Goal: Task Accomplishment & Management: Manage account settings

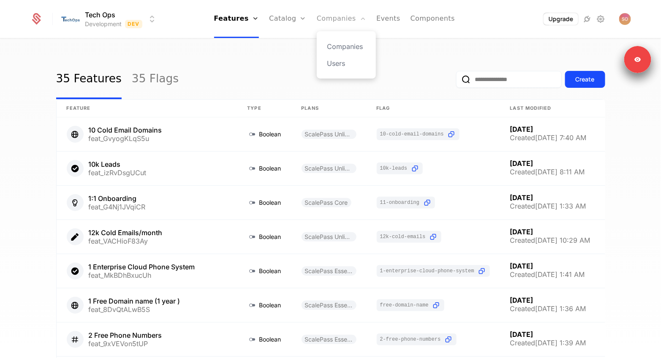
click at [343, 17] on link "Companies" at bounding box center [341, 19] width 49 height 38
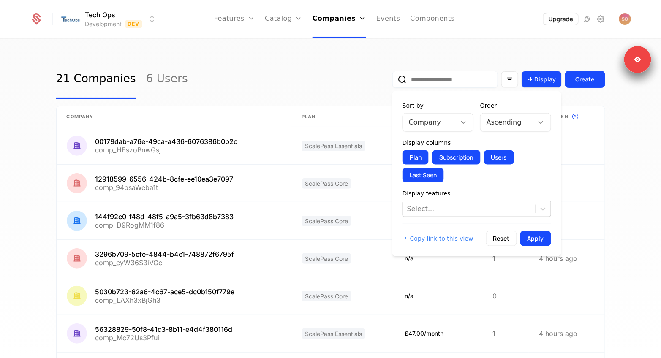
click at [531, 78] on icon "Display" at bounding box center [530, 80] width 8 height 8
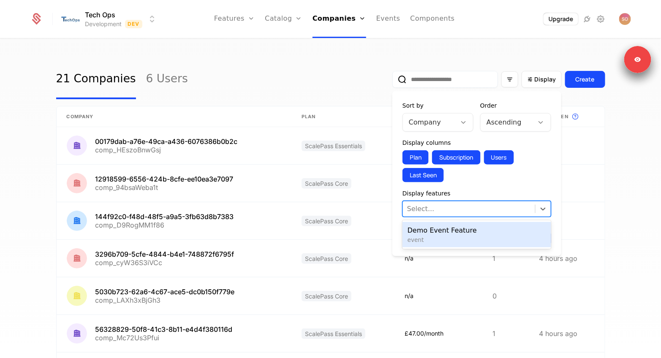
click at [459, 207] on div at bounding box center [469, 209] width 124 height 12
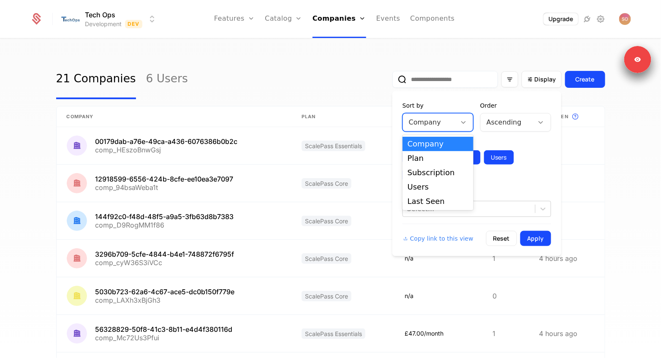
click at [433, 123] on div at bounding box center [429, 123] width 41 height 12
click at [418, 198] on div "Last Seen" at bounding box center [438, 202] width 61 height 8
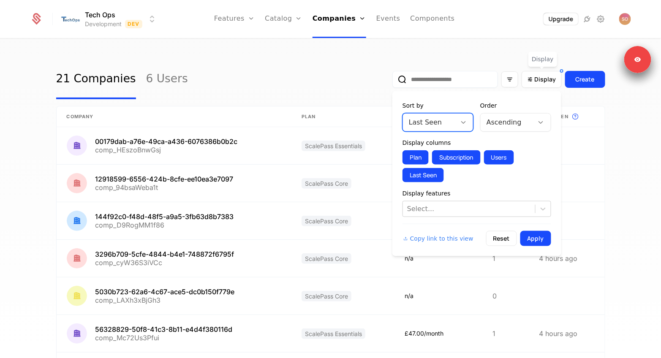
click at [513, 128] on div at bounding box center [506, 123] width 41 height 12
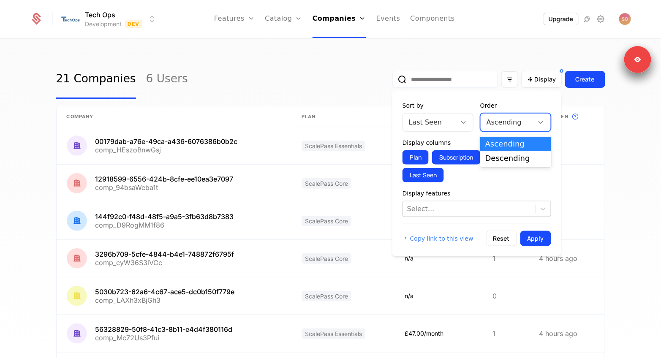
click at [501, 155] on div "Descending" at bounding box center [515, 159] width 61 height 8
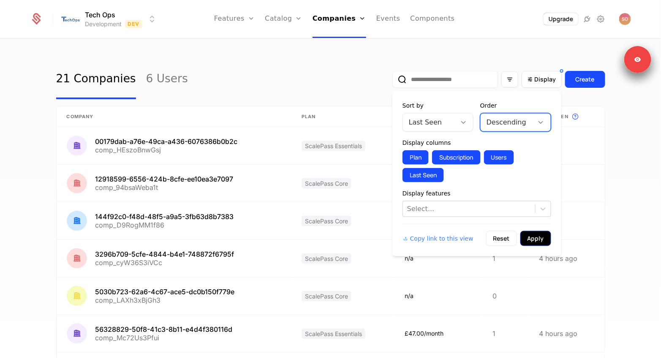
click at [540, 235] on button "Apply" at bounding box center [535, 238] width 31 height 15
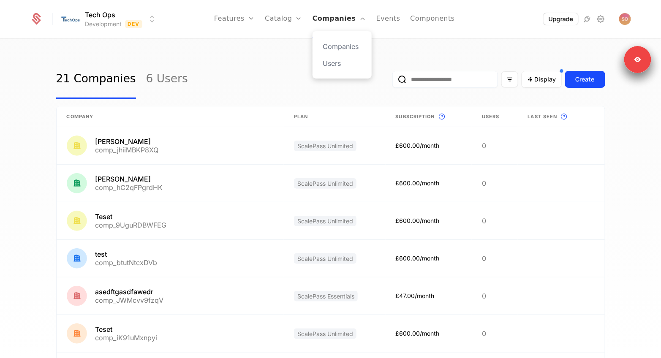
click at [333, 18] on link "Companies" at bounding box center [339, 19] width 54 height 38
click at [164, 85] on link "6 Users" at bounding box center [167, 80] width 42 height 40
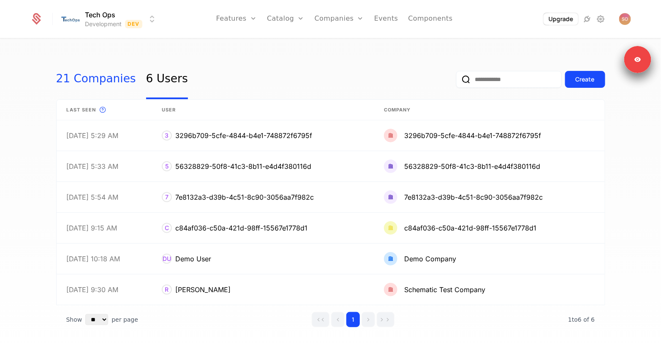
click at [83, 84] on link "21 Companies" at bounding box center [96, 80] width 80 height 40
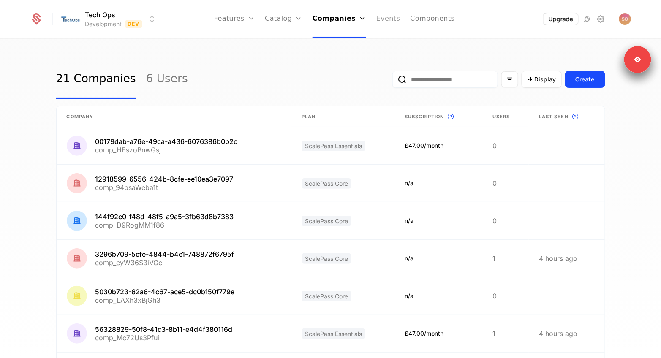
click at [391, 22] on link "Events" at bounding box center [388, 19] width 24 height 38
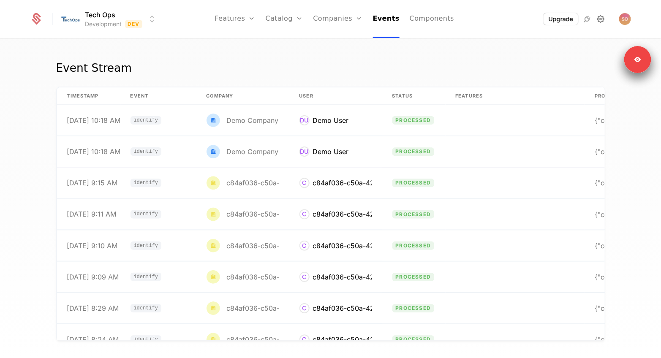
click at [604, 17] on icon at bounding box center [600, 19] width 10 height 10
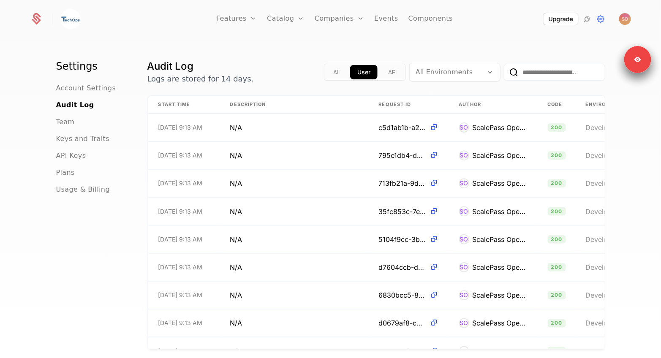
click at [372, 18] on ul "Features Features Flags Catalog Plans Add Ons Credits Configuration Companies C…" at bounding box center [334, 19] width 236 height 38
click at [379, 18] on link "Events" at bounding box center [386, 19] width 24 height 38
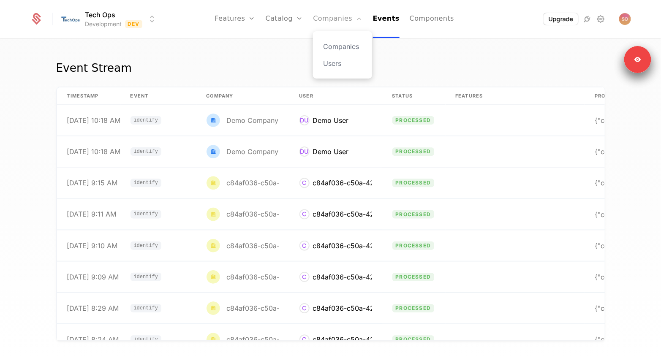
click at [321, 19] on link "Companies" at bounding box center [337, 19] width 49 height 38
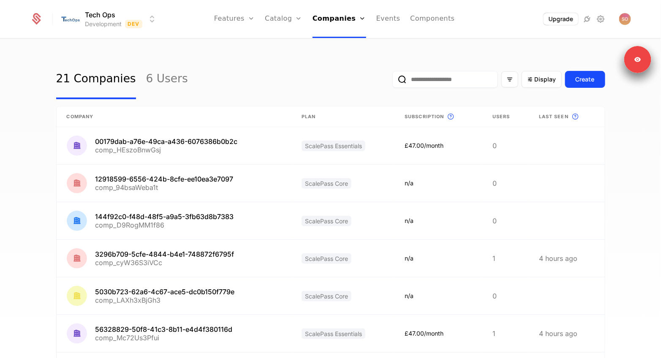
scroll to position [202, 0]
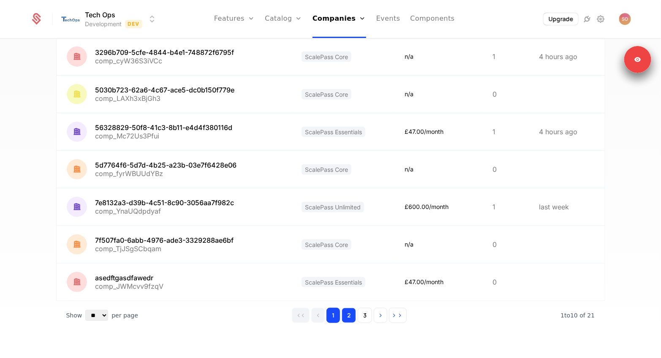
click at [353, 312] on button "2" at bounding box center [349, 315] width 14 height 15
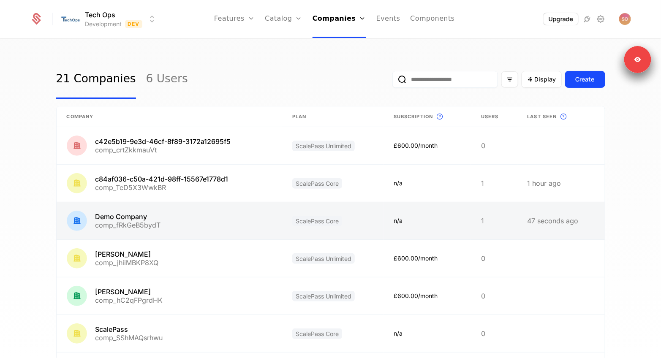
click at [151, 218] on link at bounding box center [170, 220] width 226 height 37
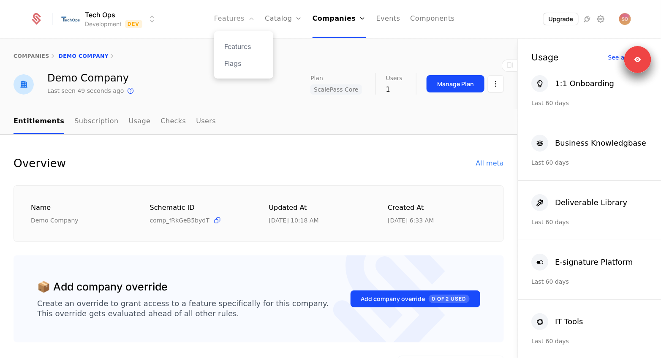
click at [237, 24] on link "Features" at bounding box center [234, 19] width 41 height 38
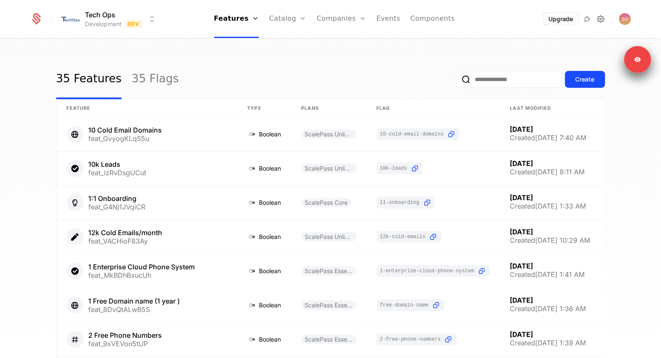
click at [602, 21] on icon at bounding box center [600, 19] width 10 height 10
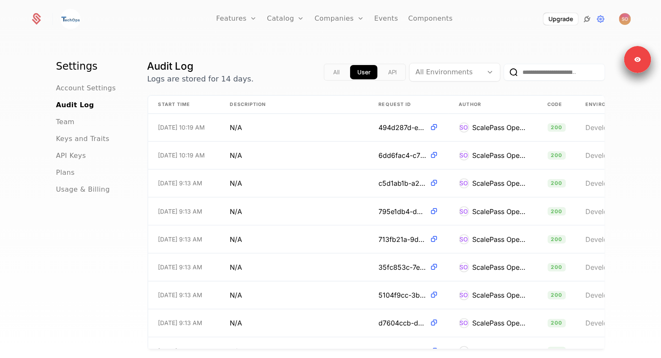
click at [587, 20] on icon at bounding box center [587, 19] width 10 height 10
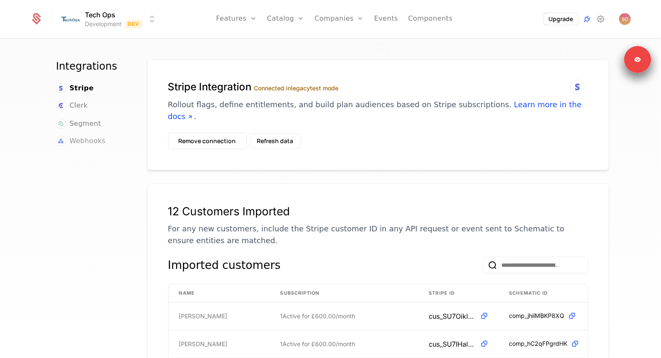
click at [77, 140] on span "Webhooks" at bounding box center [88, 141] width 36 height 10
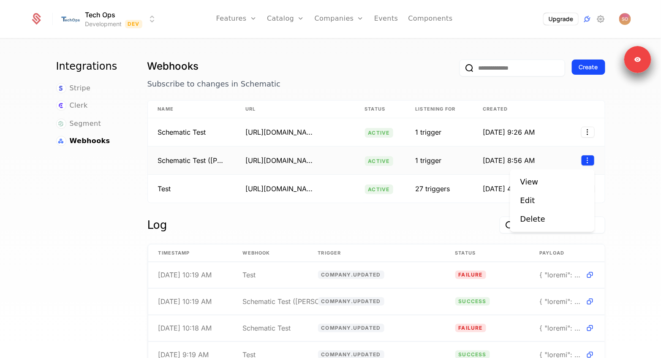
click at [584, 157] on html "Tech Ops Development Dev Features Features Flags Catalog Plans Add Ons Credits …" at bounding box center [330, 179] width 661 height 358
click at [523, 201] on div "Edit" at bounding box center [527, 201] width 15 height 12
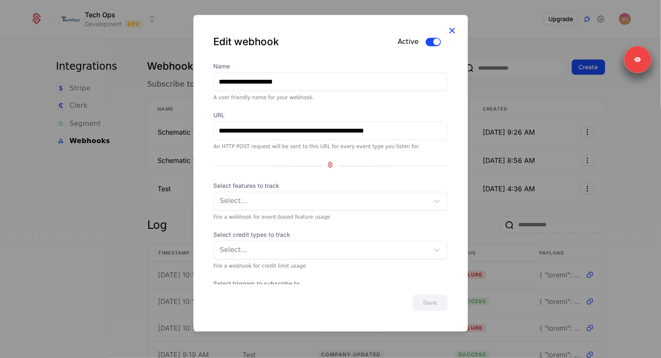
click at [452, 30] on icon at bounding box center [452, 30] width 11 height 11
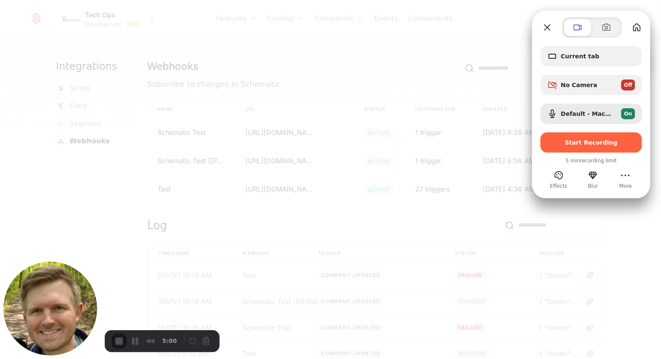
click at [310, 62] on div at bounding box center [330, 179] width 661 height 359
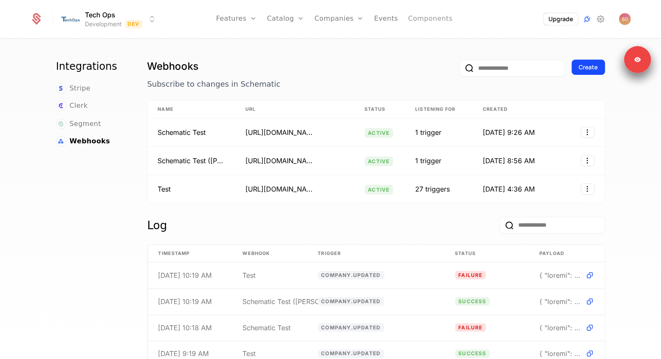
click at [440, 20] on link "Components" at bounding box center [430, 19] width 44 height 38
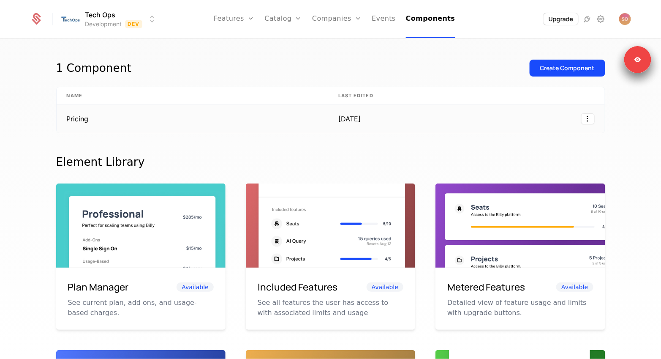
click at [207, 125] on td "Pricing" at bounding box center [193, 119] width 272 height 28
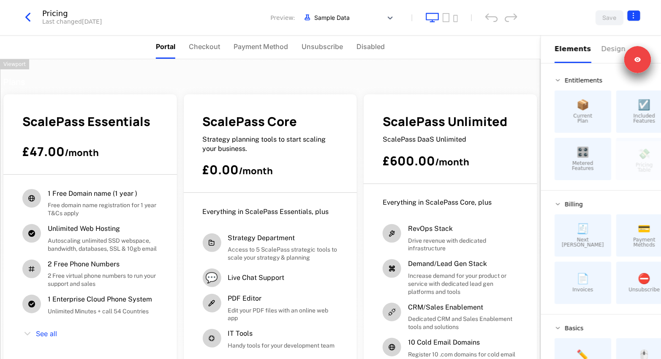
click at [629, 18] on html "Tech Ops Development Dev Features Features Flags Catalog Plans Add Ons Credits …" at bounding box center [330, 179] width 661 height 359
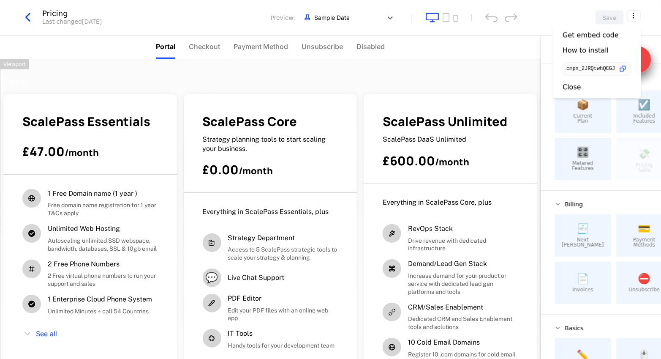
click at [40, 17] on html "Tech Ops Development Dev Features Features Flags Catalog Plans Add Ons Credits …" at bounding box center [330, 179] width 661 height 359
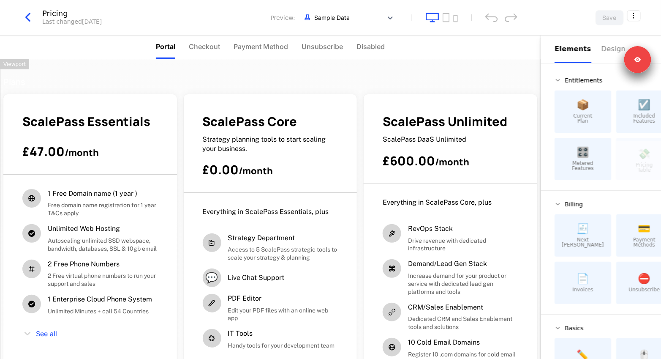
click at [27, 17] on icon "button" at bounding box center [27, 17] width 15 height 15
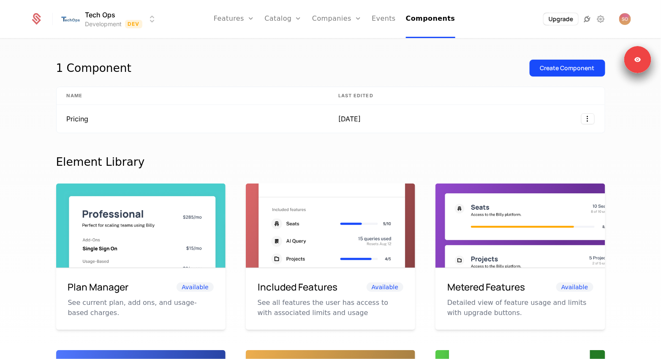
click at [587, 17] on icon at bounding box center [587, 19] width 10 height 10
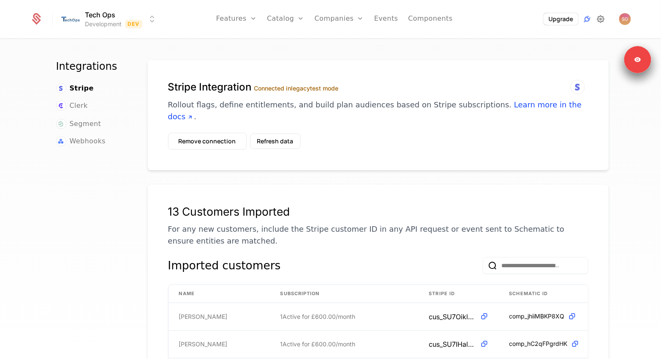
click at [601, 22] on icon at bounding box center [600, 19] width 10 height 10
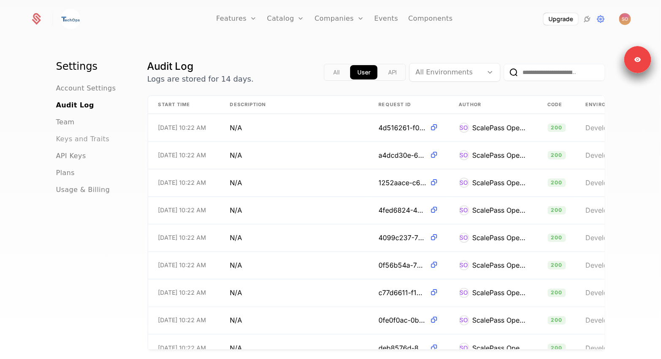
click at [77, 142] on span "Keys and Traits" at bounding box center [82, 139] width 53 height 10
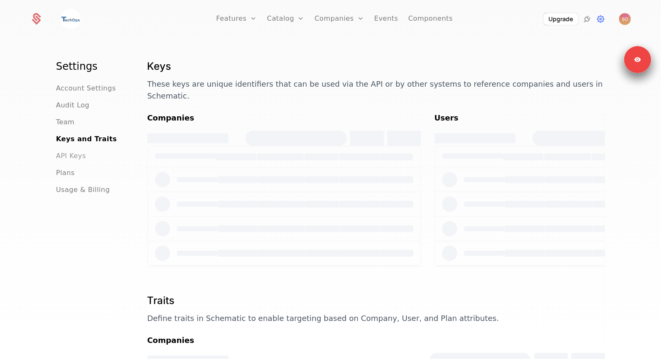
click at [70, 156] on span "API Keys" at bounding box center [71, 156] width 30 height 10
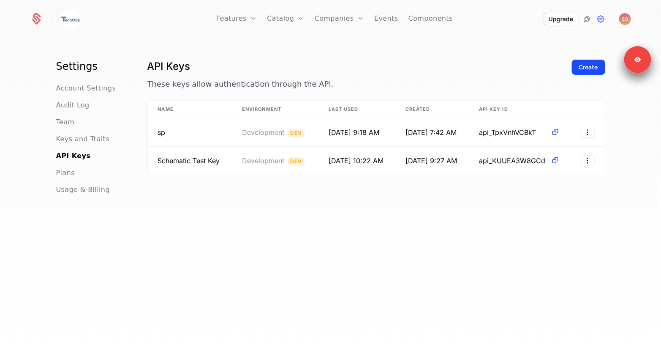
click at [590, 19] on icon at bounding box center [587, 19] width 10 height 10
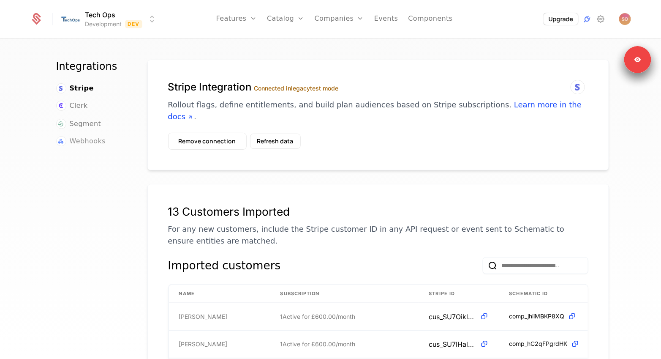
click at [83, 138] on span "Webhooks" at bounding box center [88, 141] width 36 height 10
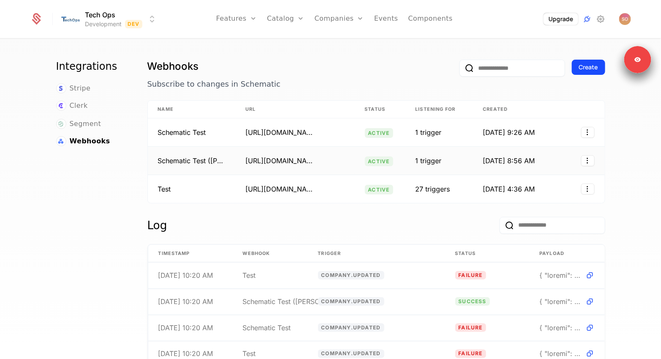
drag, startPoint x: 185, startPoint y: 158, endPoint x: 308, endPoint y: 158, distance: 122.5
click at [308, 158] on tr "Schematic Test (Ryan) https://webhook.site/718d93b4-e7de-4968-ba76-33c82e70fad6…" at bounding box center [376, 161] width 457 height 28
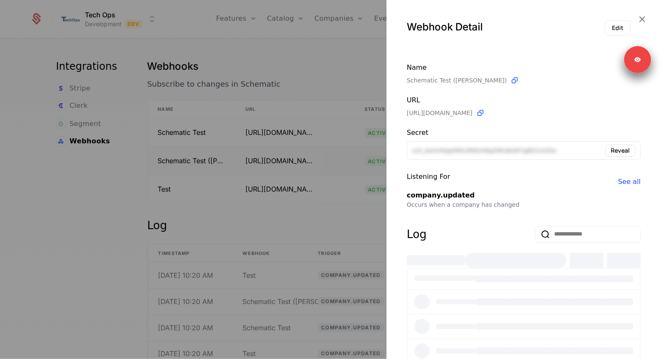
click at [308, 158] on div at bounding box center [330, 179] width 661 height 359
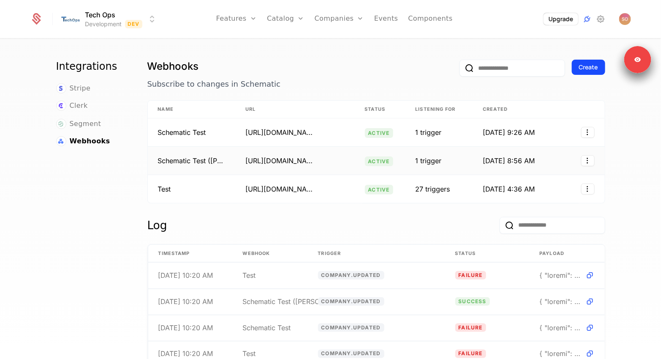
click at [292, 163] on div "https://webhook.site/718d93b4-e7de-4968-ba76-33c82e70fad6" at bounding box center [280, 160] width 68 height 10
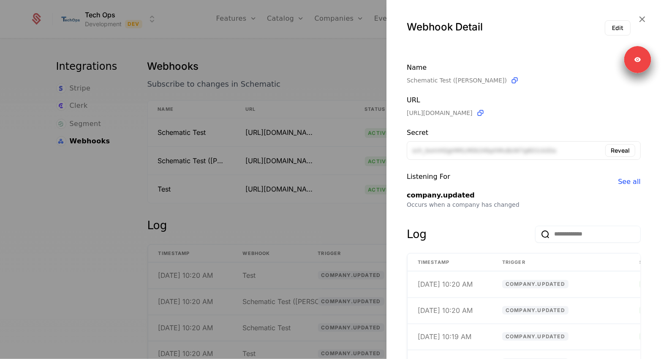
click at [327, 77] on div at bounding box center [330, 179] width 661 height 359
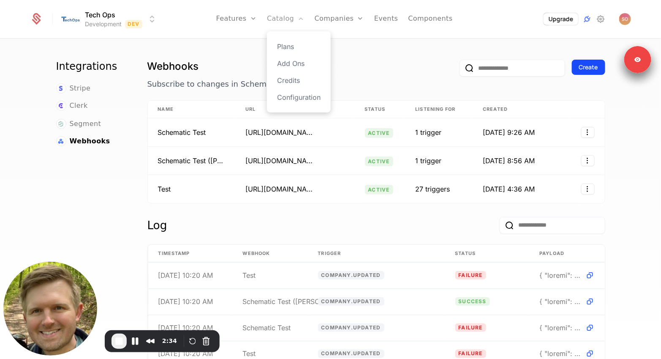
click at [287, 17] on link "Catalog" at bounding box center [286, 19] width 38 height 38
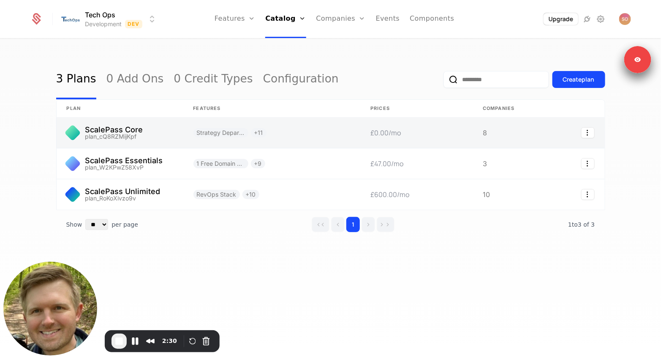
click at [119, 120] on link at bounding box center [120, 132] width 127 height 30
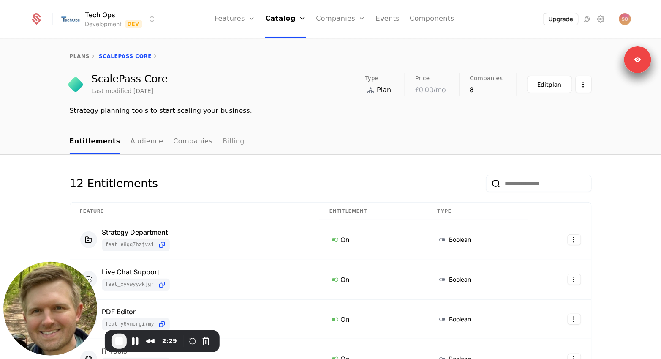
click at [223, 137] on link "Billing" at bounding box center [234, 141] width 22 height 25
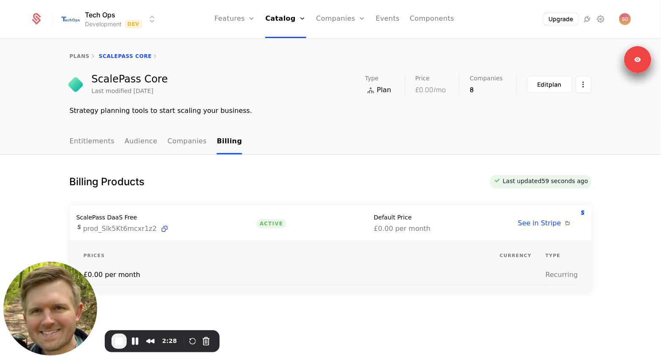
scroll to position [27, 0]
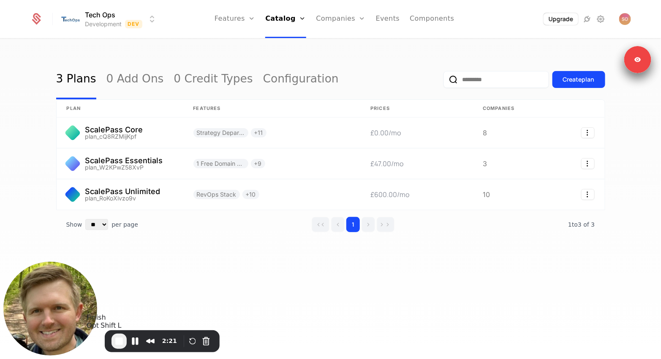
click at [117, 341] on span "End Recording" at bounding box center [119, 341] width 10 height 10
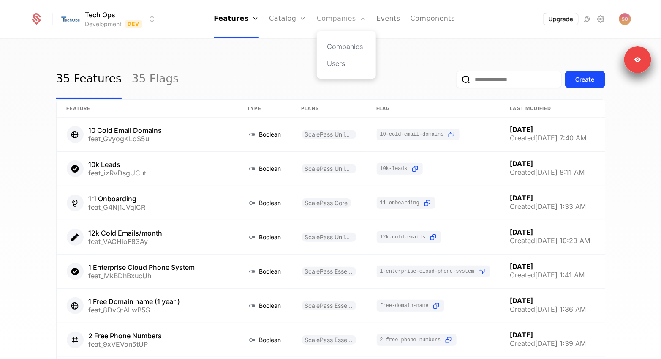
click at [336, 23] on link "Companies" at bounding box center [341, 19] width 49 height 38
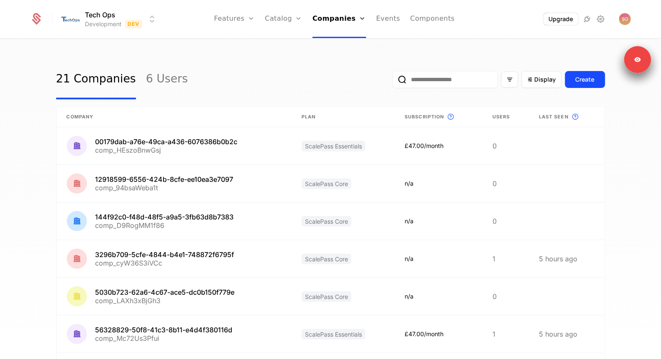
click at [428, 80] on input "email" at bounding box center [445, 79] width 106 height 17
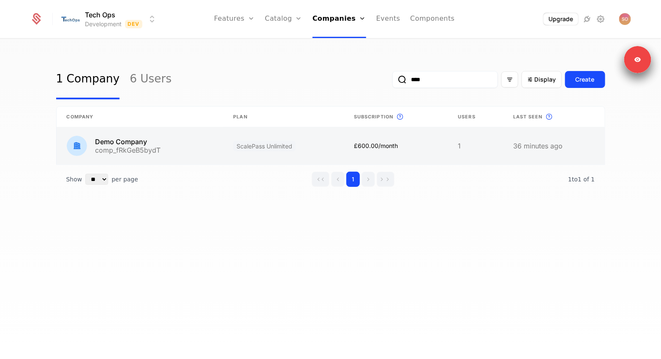
type input "****"
click at [230, 154] on link at bounding box center [283, 145] width 121 height 37
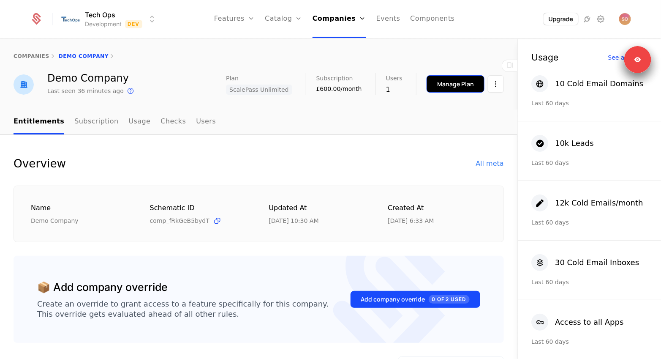
click at [473, 92] on button "Manage Plan" at bounding box center [456, 83] width 58 height 17
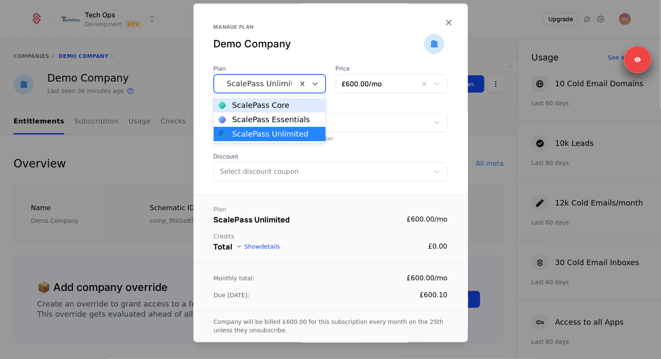
click at [280, 83] on div at bounding box center [255, 84] width 71 height 12
click at [274, 108] on div "ScalePass Core" at bounding box center [260, 105] width 57 height 8
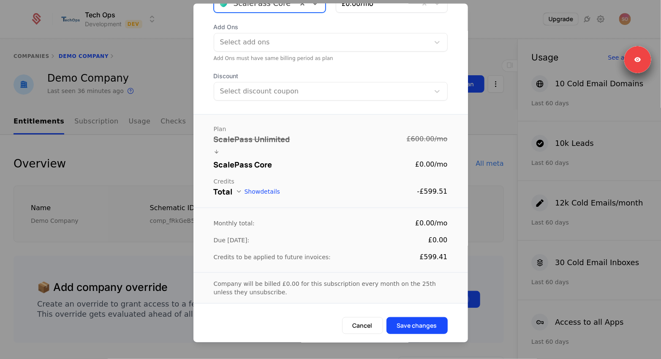
scroll to position [81, 0]
click at [401, 326] on button "Save changes" at bounding box center [416, 324] width 61 height 17
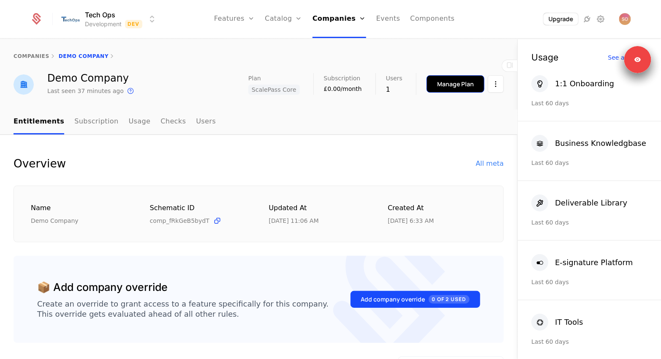
click at [463, 92] on button "Manage Plan" at bounding box center [456, 83] width 58 height 17
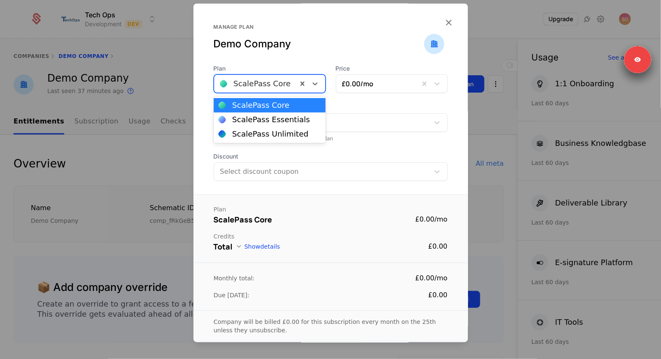
click at [282, 86] on div at bounding box center [255, 84] width 71 height 12
click at [269, 120] on div "ScalePass Essentials" at bounding box center [271, 120] width 78 height 8
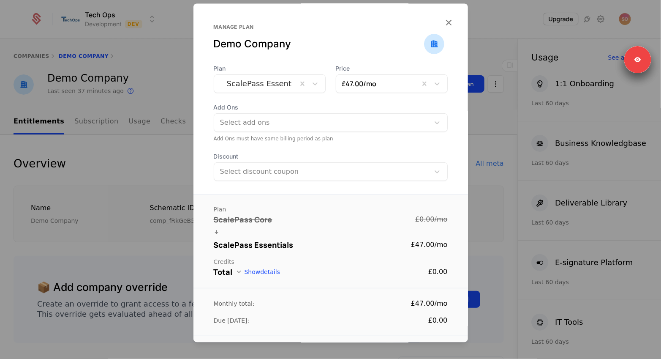
click at [421, 337] on div "Company will be billed £47.00 for this subscription every month on the 25th unl…" at bounding box center [330, 350] width 274 height 31
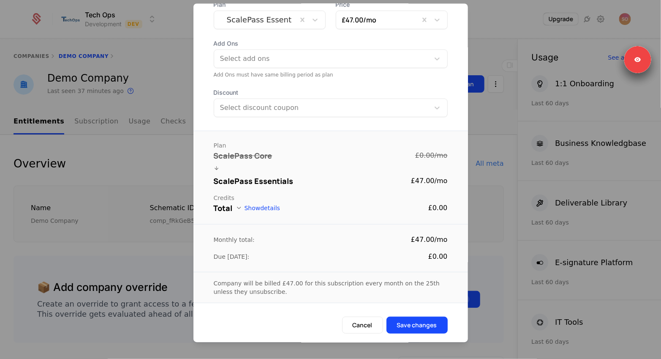
click at [408, 314] on form "Plan ScalePass Essentials Price £47.00 /mo Add Ons Select add ons Add Ons must …" at bounding box center [330, 171] width 274 height 343
click at [408, 323] on button "Save changes" at bounding box center [416, 324] width 61 height 17
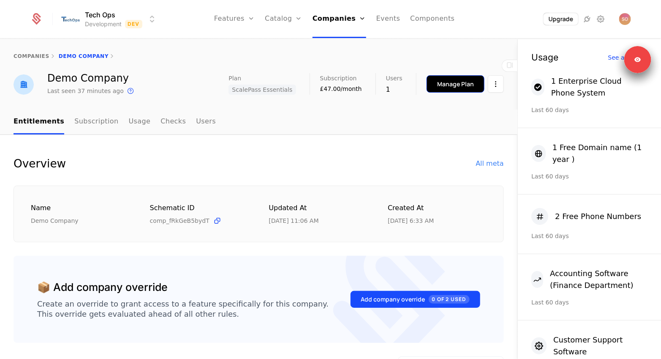
click at [446, 82] on div "Manage Plan" at bounding box center [455, 84] width 37 height 8
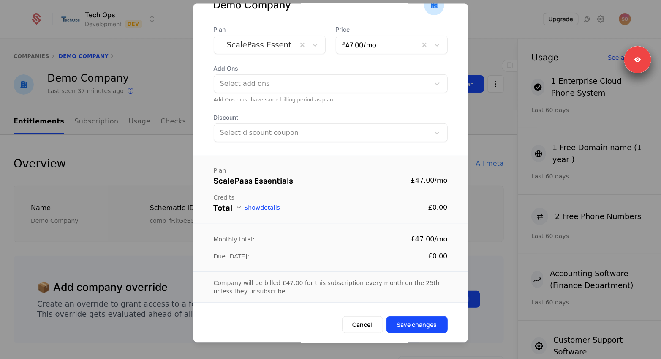
scroll to position [0, 0]
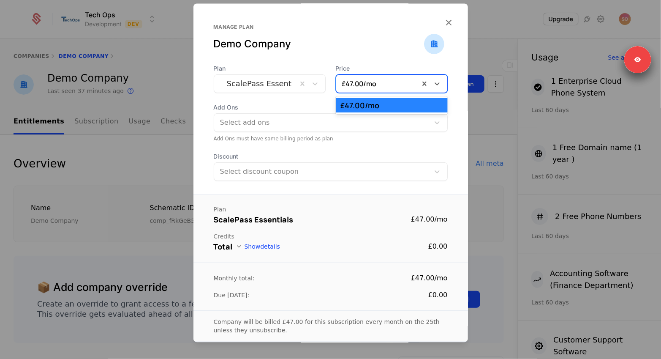
click at [338, 85] on div "£47.00 /mo" at bounding box center [377, 83] width 83 height 15
click at [348, 82] on div at bounding box center [377, 84] width 71 height 12
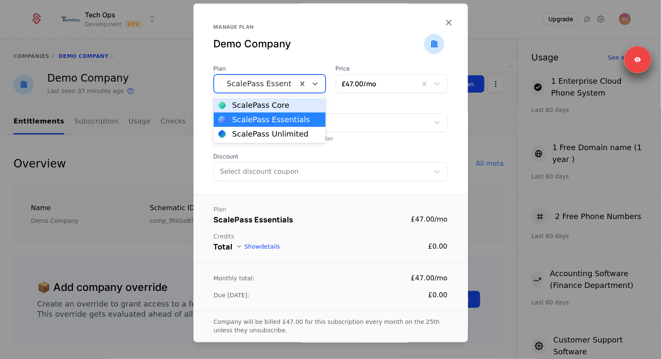
click at [271, 85] on div at bounding box center [255, 84] width 71 height 12
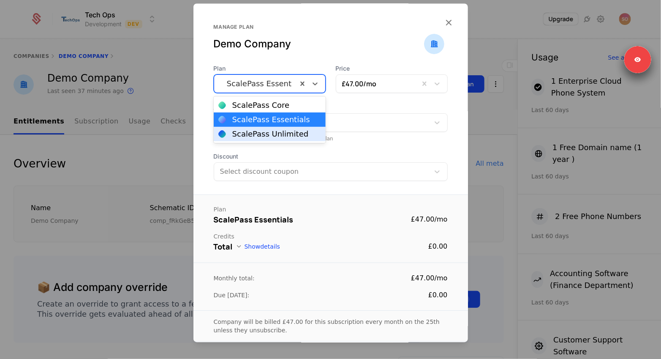
click at [273, 135] on div "ScalePass Unlimited" at bounding box center [270, 134] width 76 height 8
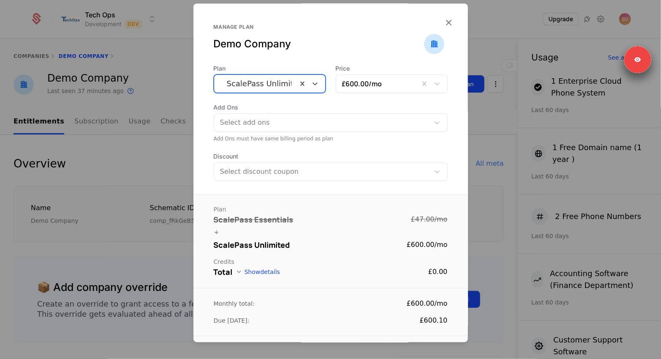
scroll to position [64, 0]
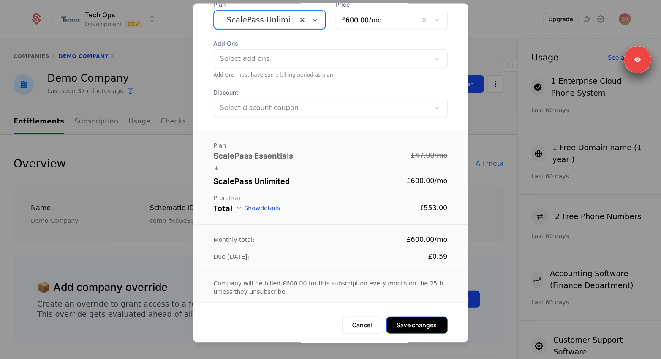
click at [417, 325] on button "Save changes" at bounding box center [416, 324] width 61 height 17
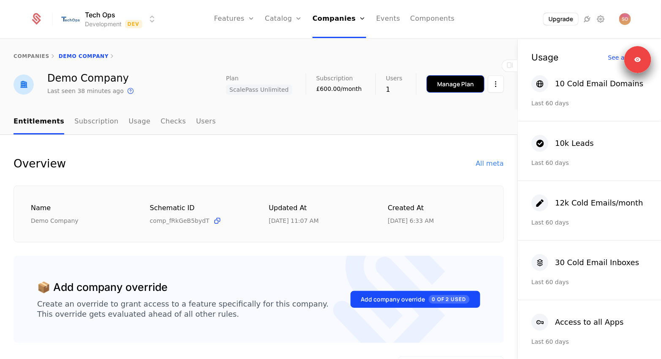
click at [466, 84] on div "Manage Plan" at bounding box center [455, 84] width 37 height 8
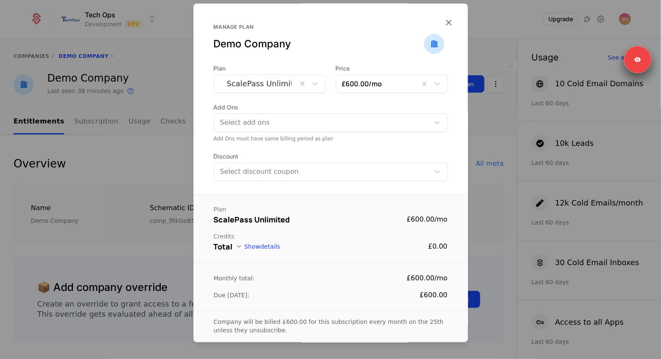
click at [281, 86] on div at bounding box center [255, 84] width 71 height 12
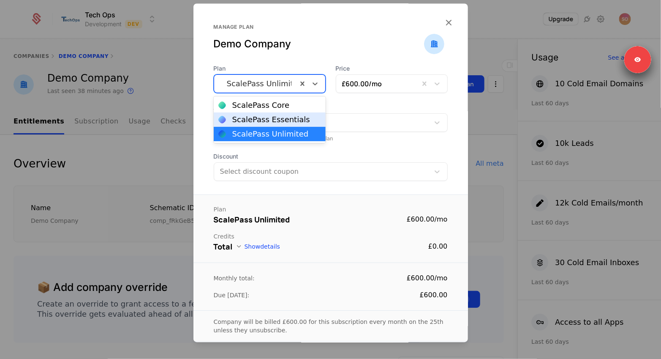
click at [275, 120] on div "ScalePass Essentials" at bounding box center [271, 120] width 78 height 8
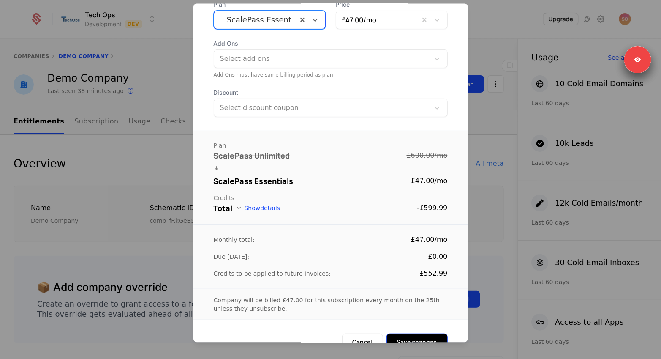
click at [429, 336] on button "Save changes" at bounding box center [416, 341] width 61 height 17
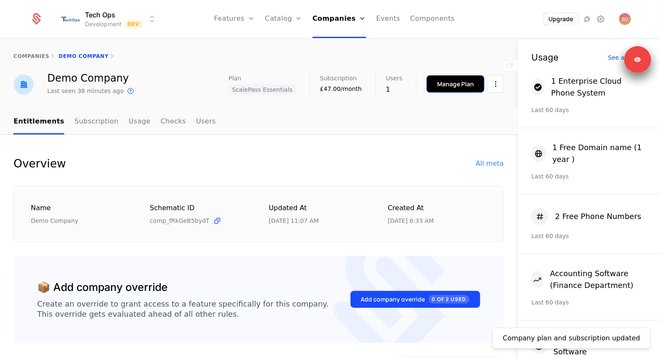
click at [448, 88] on button "Manage Plan" at bounding box center [456, 83] width 58 height 17
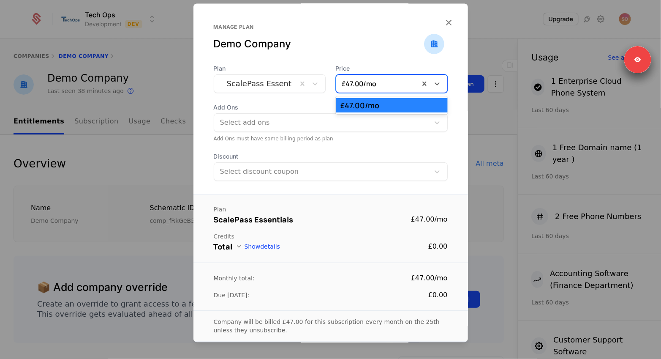
click at [353, 85] on div at bounding box center [377, 84] width 71 height 12
click at [339, 84] on div "£47.00 /mo" at bounding box center [377, 83] width 83 height 15
click at [275, 87] on div at bounding box center [255, 84] width 71 height 12
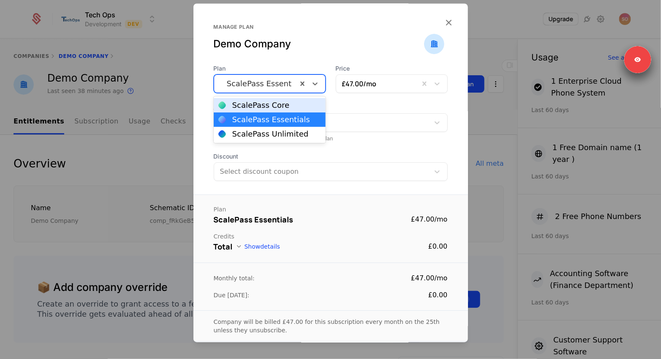
click at [275, 107] on div "ScalePass Core" at bounding box center [260, 105] width 57 height 8
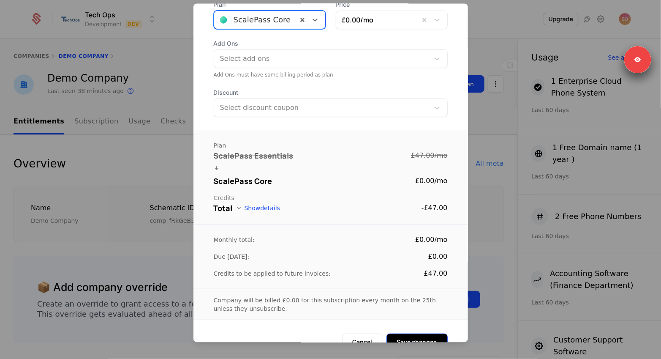
click at [427, 333] on button "Save changes" at bounding box center [416, 341] width 61 height 17
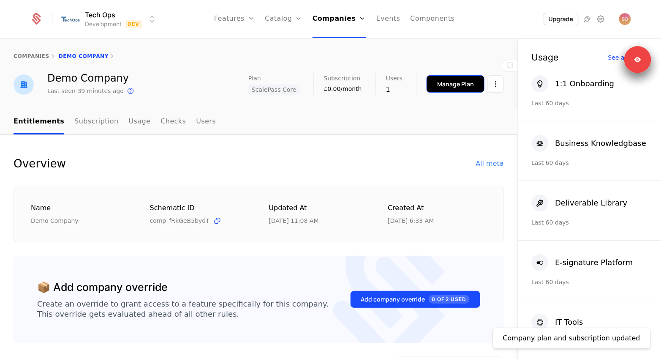
click at [440, 90] on button "Manage Plan" at bounding box center [456, 83] width 58 height 17
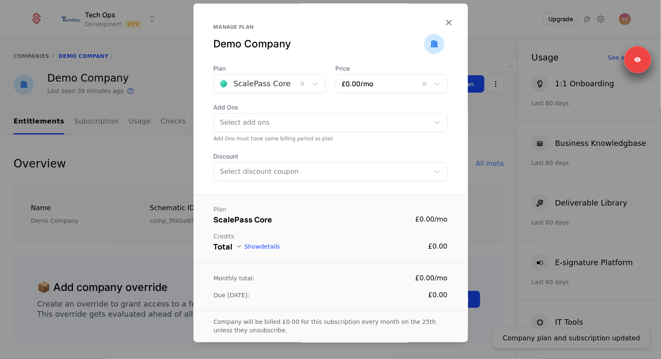
click at [360, 86] on div at bounding box center [377, 84] width 71 height 12
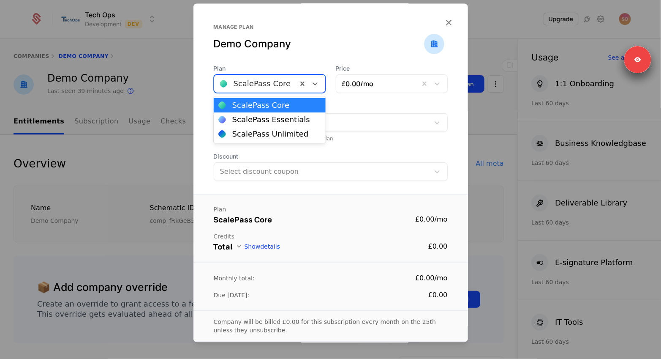
click at [272, 87] on div at bounding box center [255, 84] width 71 height 12
click at [271, 121] on div "ScalePass Essentials" at bounding box center [271, 120] width 78 height 8
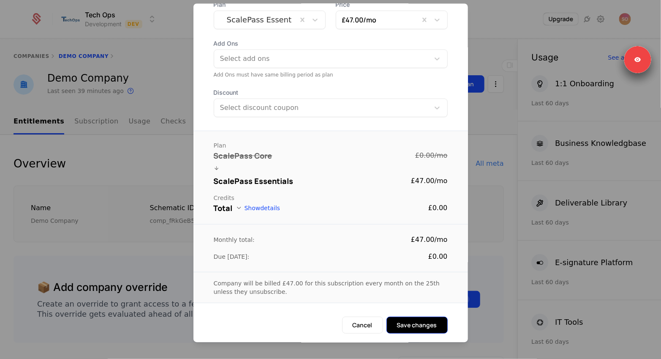
click at [434, 319] on button "Save changes" at bounding box center [416, 324] width 61 height 17
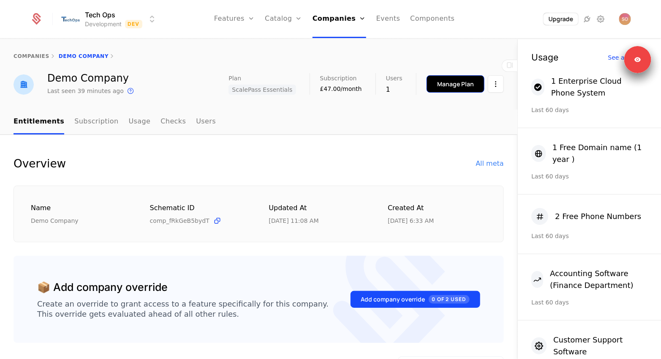
click at [446, 83] on div "Manage Plan" at bounding box center [455, 84] width 37 height 8
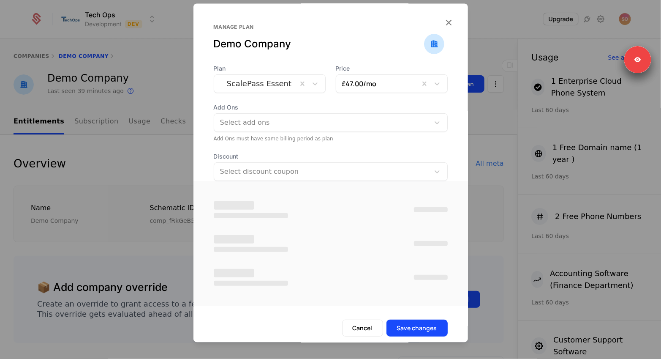
click at [293, 81] on div "ScalePass Essentials" at bounding box center [255, 83] width 83 height 15
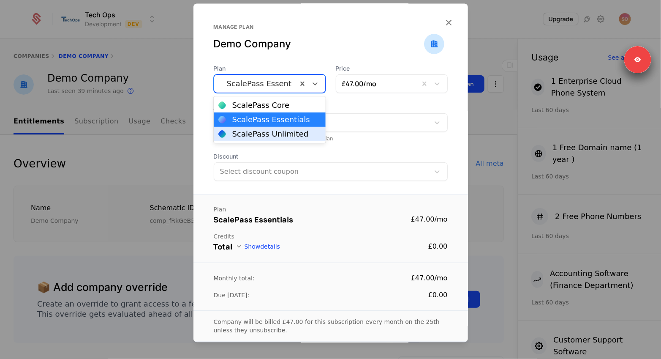
click at [276, 131] on div "ScalePass Unlimited" at bounding box center [270, 134] width 76 height 8
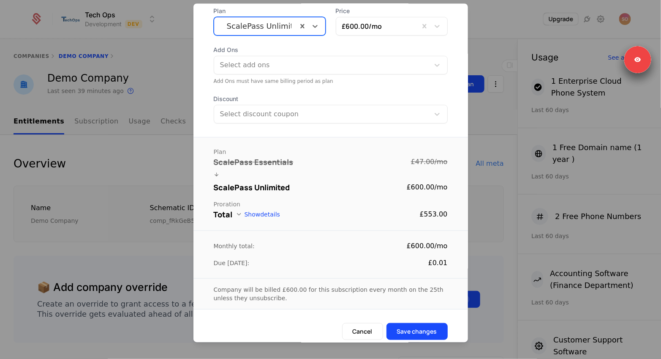
scroll to position [64, 0]
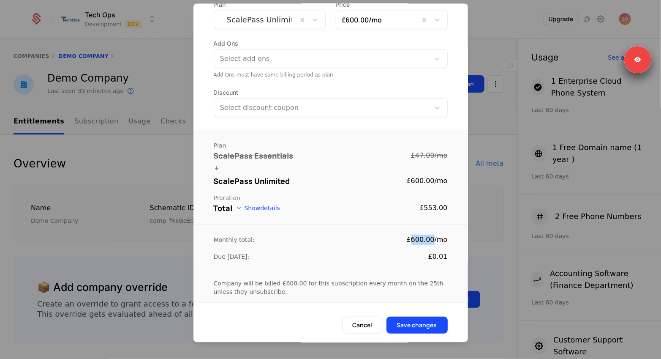
drag, startPoint x: 413, startPoint y: 239, endPoint x: 436, endPoint y: 239, distance: 23.2
click at [436, 239] on div "£600.00 / mo" at bounding box center [427, 239] width 41 height 10
click at [417, 320] on button "Save changes" at bounding box center [416, 324] width 61 height 17
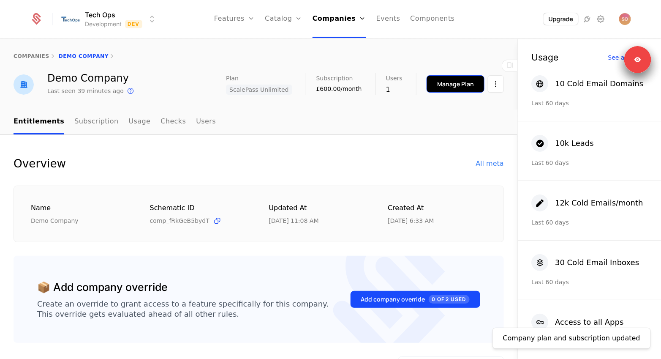
click at [437, 83] on button "Manage Plan" at bounding box center [456, 83] width 58 height 17
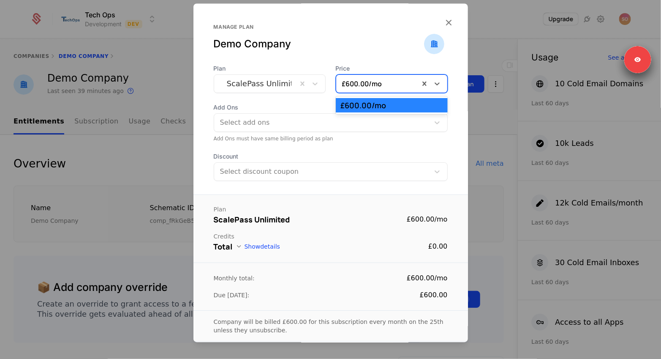
click at [353, 81] on div at bounding box center [377, 84] width 71 height 12
click at [281, 87] on div at bounding box center [255, 84] width 71 height 12
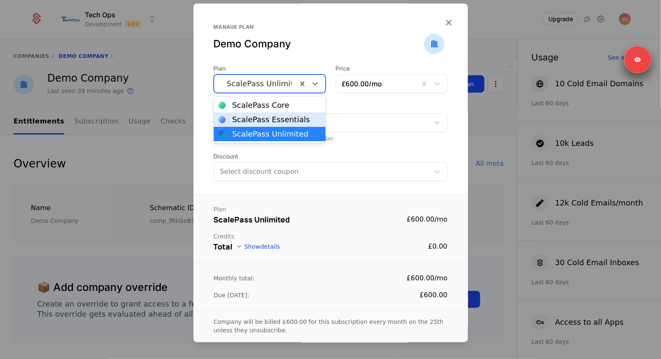
click at [272, 120] on div "ScalePass Essentials" at bounding box center [271, 120] width 78 height 8
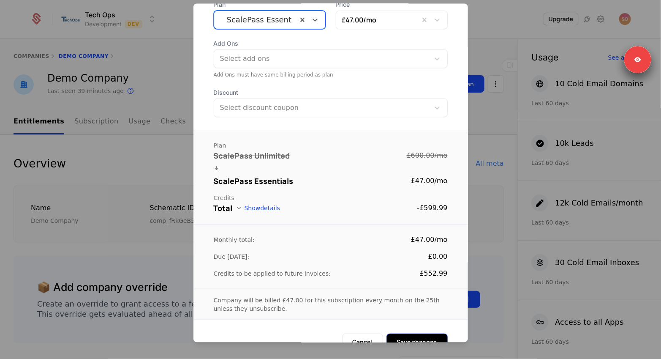
scroll to position [81, 0]
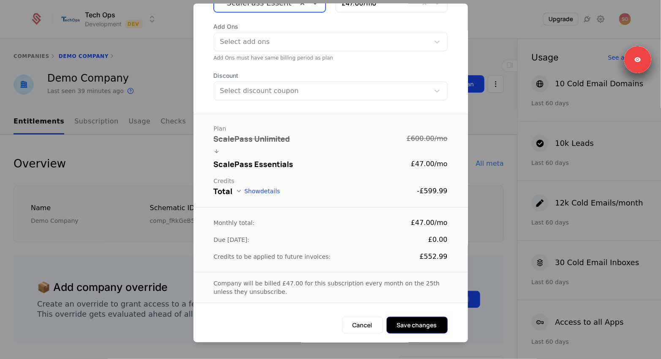
click at [423, 324] on button "Save changes" at bounding box center [416, 324] width 61 height 17
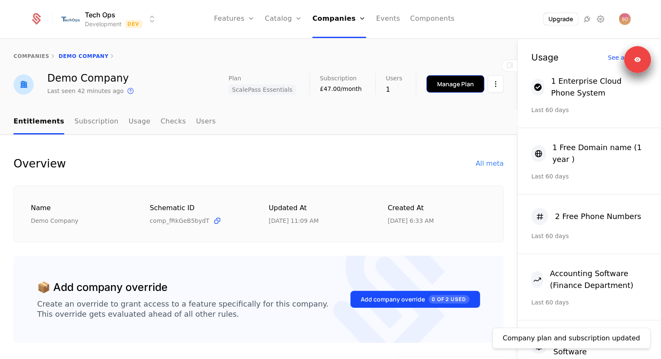
click at [439, 85] on div "Manage Plan" at bounding box center [455, 84] width 37 height 8
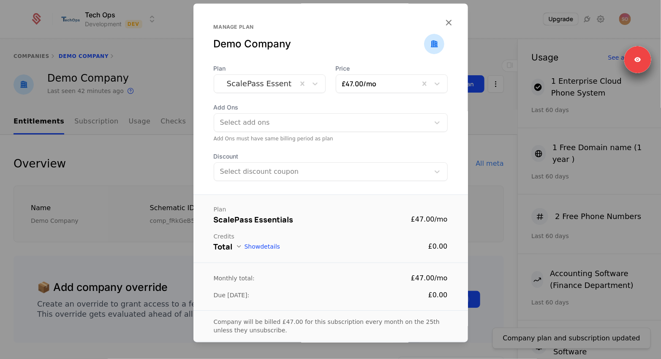
click at [269, 76] on div "ScalePass Essentials" at bounding box center [255, 83] width 83 height 15
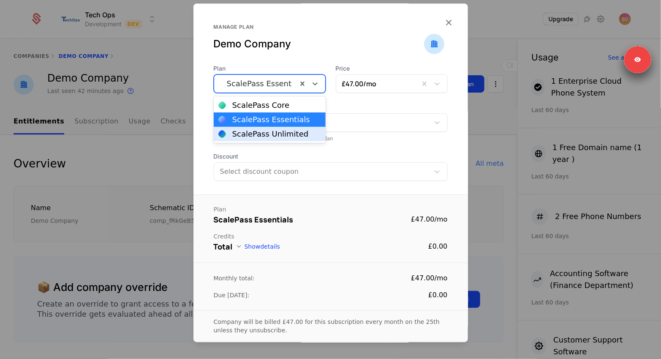
click at [254, 132] on div "ScalePass Unlimited" at bounding box center [270, 134] width 76 height 8
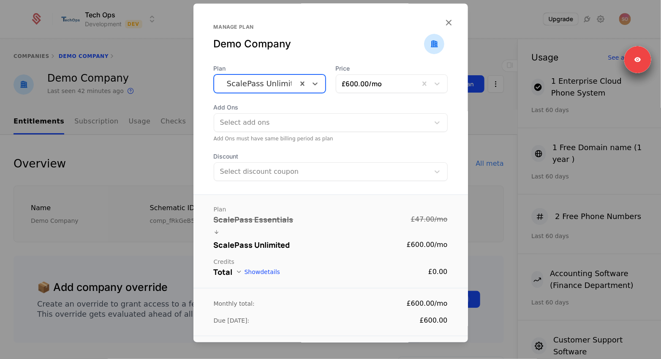
scroll to position [64, 0]
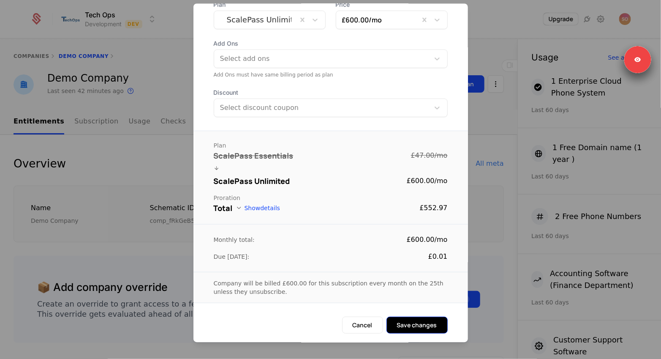
click at [412, 328] on button "Save changes" at bounding box center [416, 324] width 61 height 17
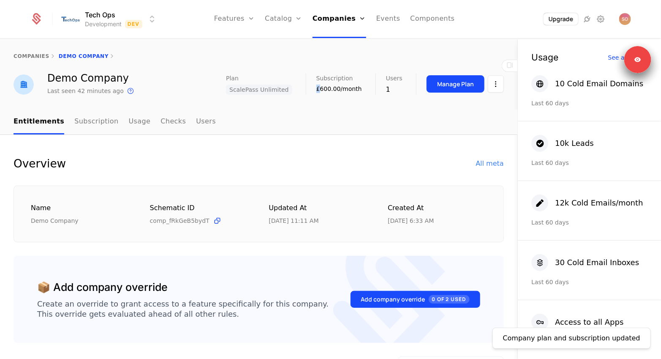
drag, startPoint x: 325, startPoint y: 90, endPoint x: 321, endPoint y: 90, distance: 4.6
click at [321, 90] on div "Plan ScalePass Unlimited Subscription £600.00/month Users 1 Manage Plan" at bounding box center [365, 84] width 278 height 22
click at [318, 116] on nav "Entitlements Subscription Usage Checks Users" at bounding box center [259, 121] width 490 height 25
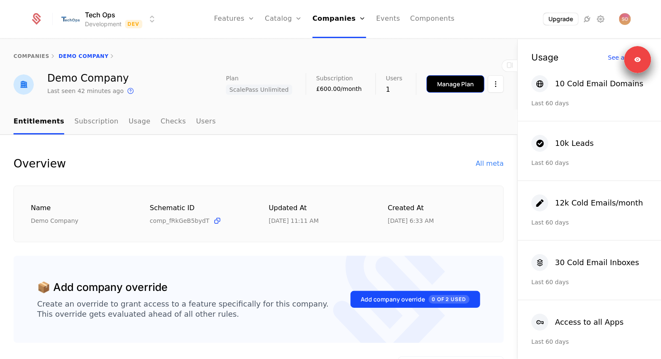
click at [444, 80] on div "Manage Plan" at bounding box center [455, 84] width 37 height 8
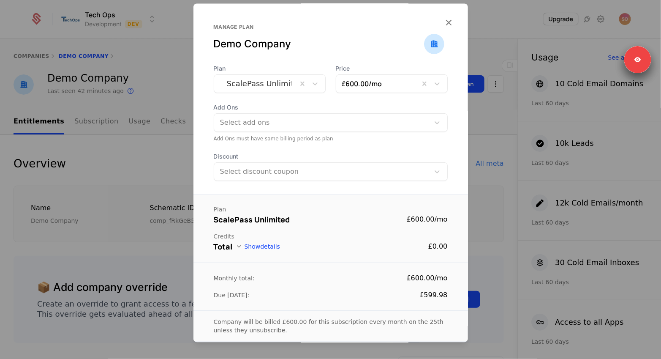
click at [364, 86] on div at bounding box center [377, 84] width 71 height 12
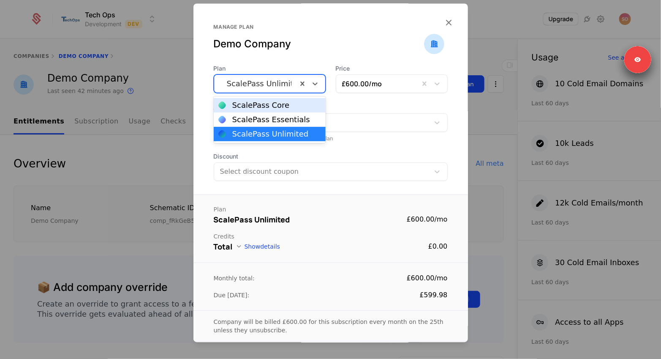
click at [259, 87] on div at bounding box center [255, 84] width 71 height 12
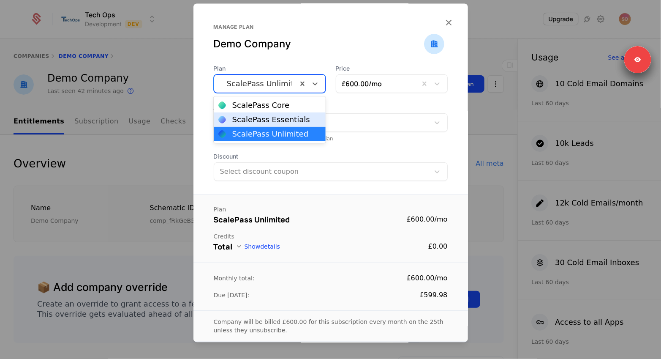
click at [255, 121] on div "ScalePass Essentials" at bounding box center [271, 120] width 78 height 8
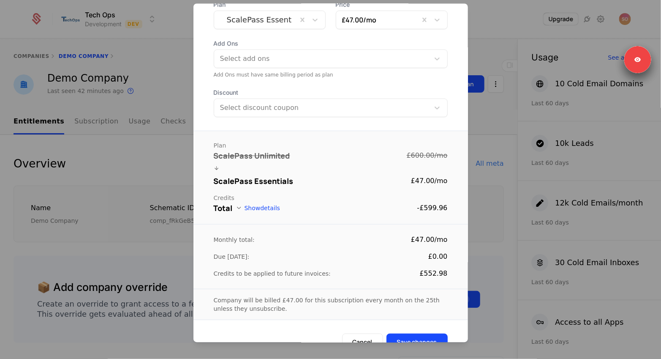
click at [422, 319] on form "Plan ScalePass Essentials Price £47.00 /mo Add Ons Select add ons Add Ons must …" at bounding box center [330, 180] width 274 height 360
click at [418, 333] on button "Save changes" at bounding box center [416, 341] width 61 height 17
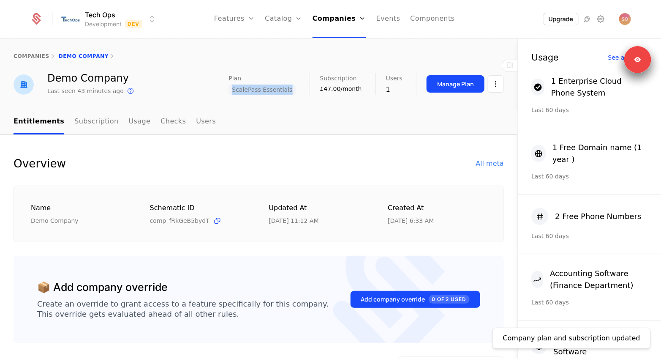
drag, startPoint x: 234, startPoint y: 92, endPoint x: 300, endPoint y: 92, distance: 65.9
click at [300, 92] on div "Demo Company Last seen 43 minutes ago This is the date a track or identify even…" at bounding box center [259, 84] width 490 height 23
